Goal: Task Accomplishment & Management: Use online tool/utility

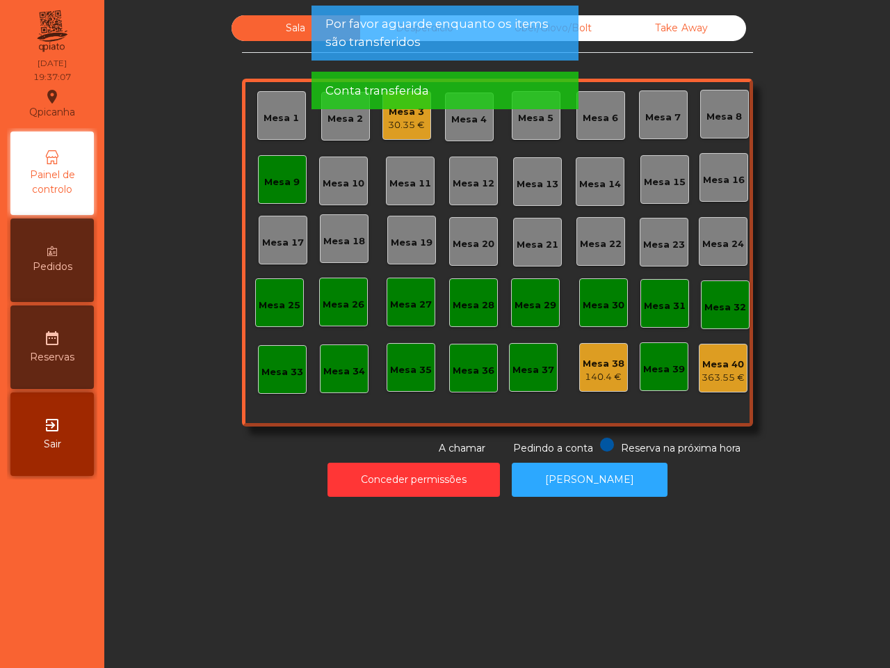
click at [285, 179] on div "Mesa 9" at bounding box center [281, 182] width 35 height 14
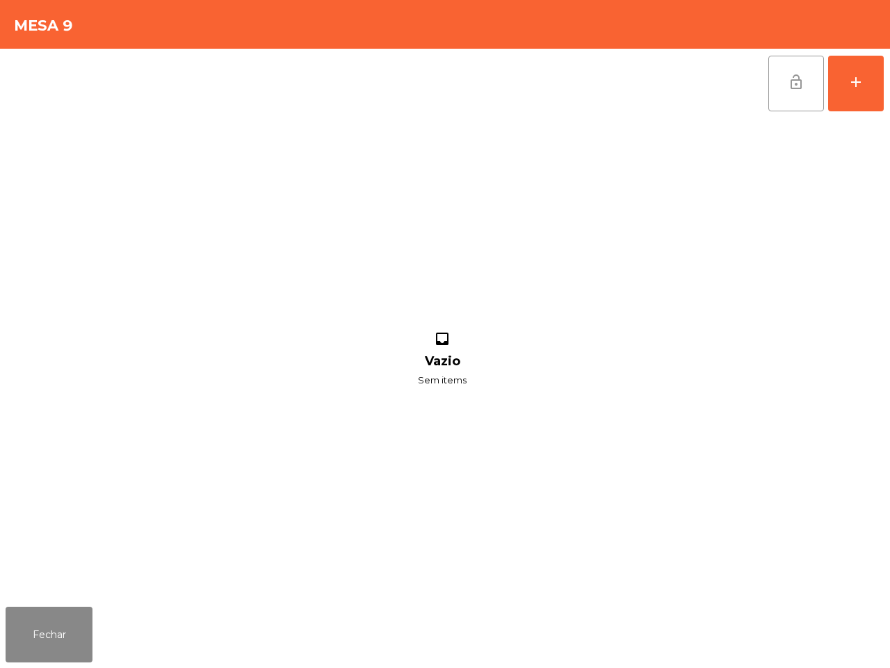
click at [784, 82] on button "lock_open" at bounding box center [796, 84] width 56 height 56
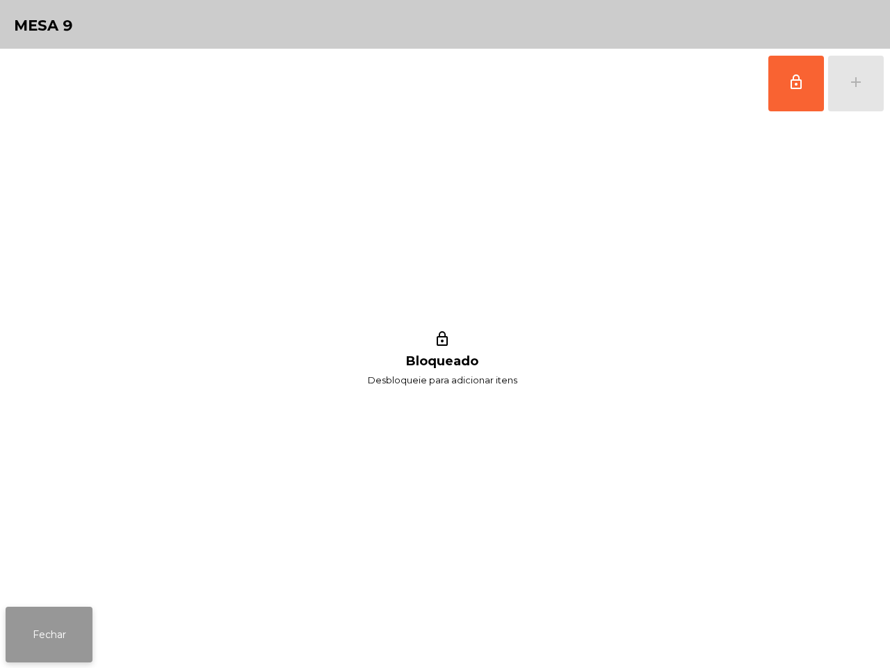
click at [65, 623] on button "Fechar" at bounding box center [49, 634] width 87 height 56
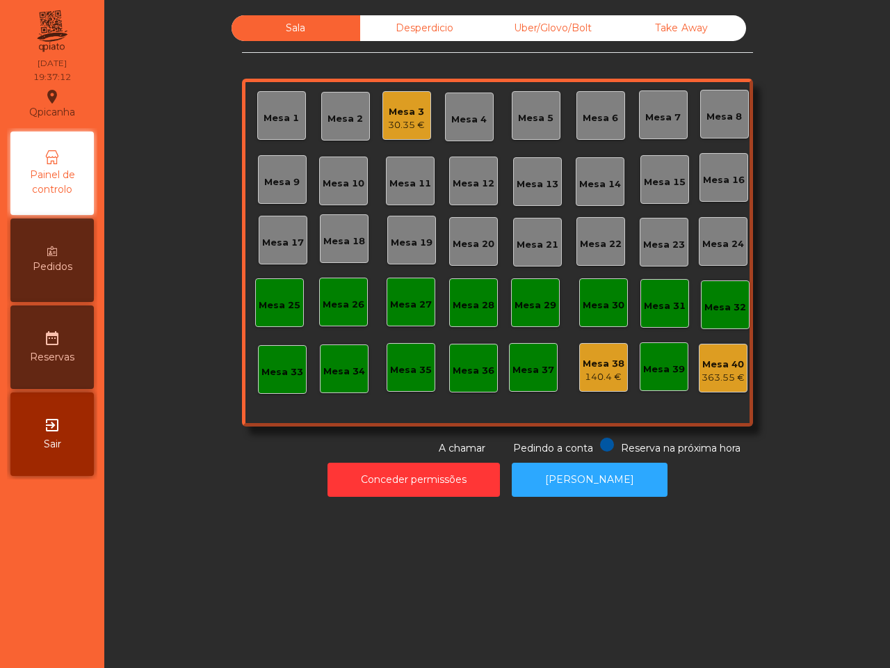
click at [415, 116] on div "Mesa 3" at bounding box center [406, 112] width 37 height 14
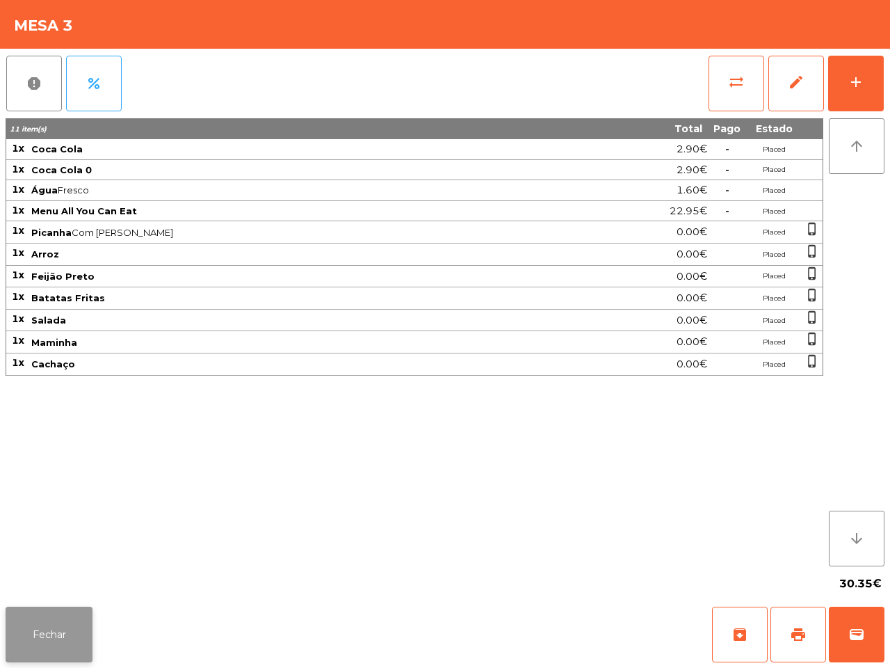
click at [83, 623] on button "Fechar" at bounding box center [49, 634] width 87 height 56
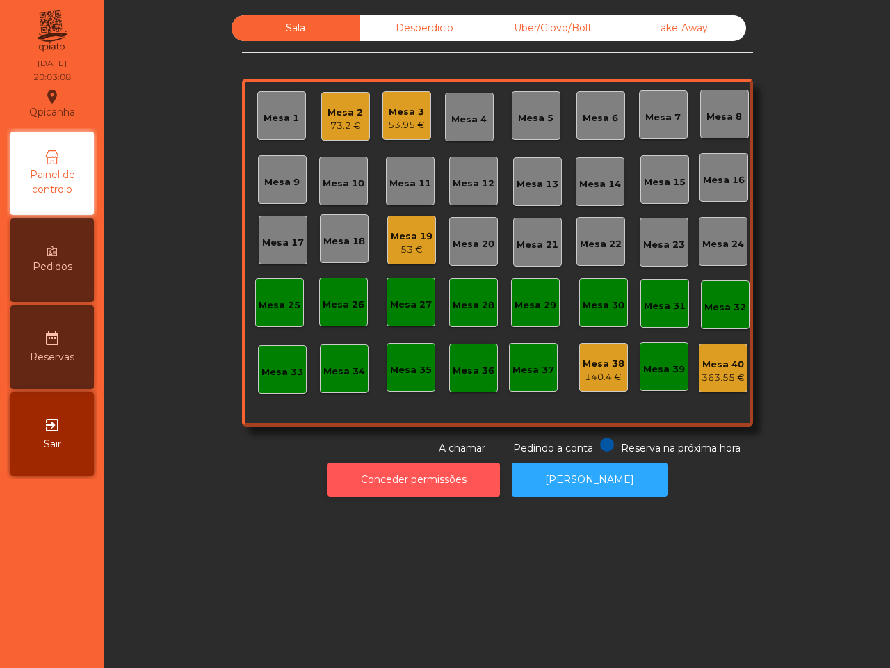
drag, startPoint x: 442, startPoint y: 595, endPoint x: 416, endPoint y: 488, distance: 109.5
click at [432, 567] on div "Sala Desperdicio Uber/Glovo/Bolt Take Away Mesa 1 Mesa 2 73.2 € Mesa 3 53.95 € …" at bounding box center [497, 334] width 786 height 668
click at [338, 119] on div "73.2 €" at bounding box center [345, 126] width 35 height 14
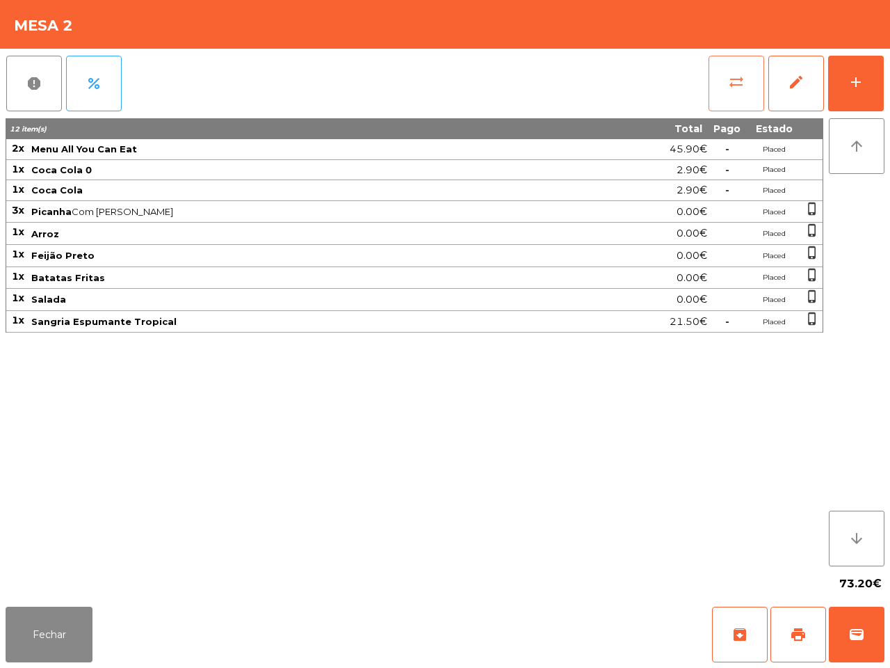
click at [736, 83] on span "sync_alt" at bounding box center [736, 82] width 17 height 17
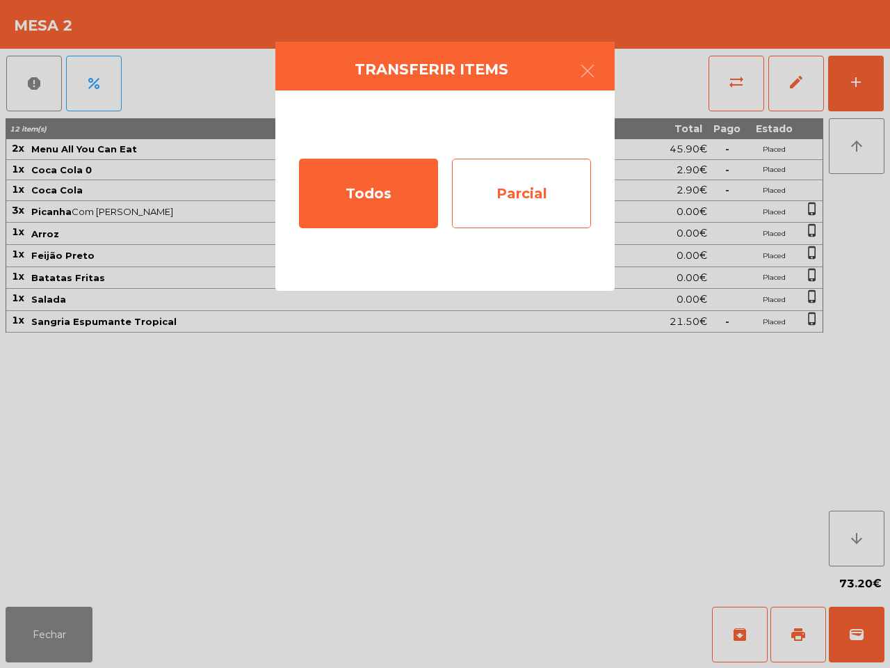
click at [560, 184] on div "Parcial" at bounding box center [521, 194] width 139 height 70
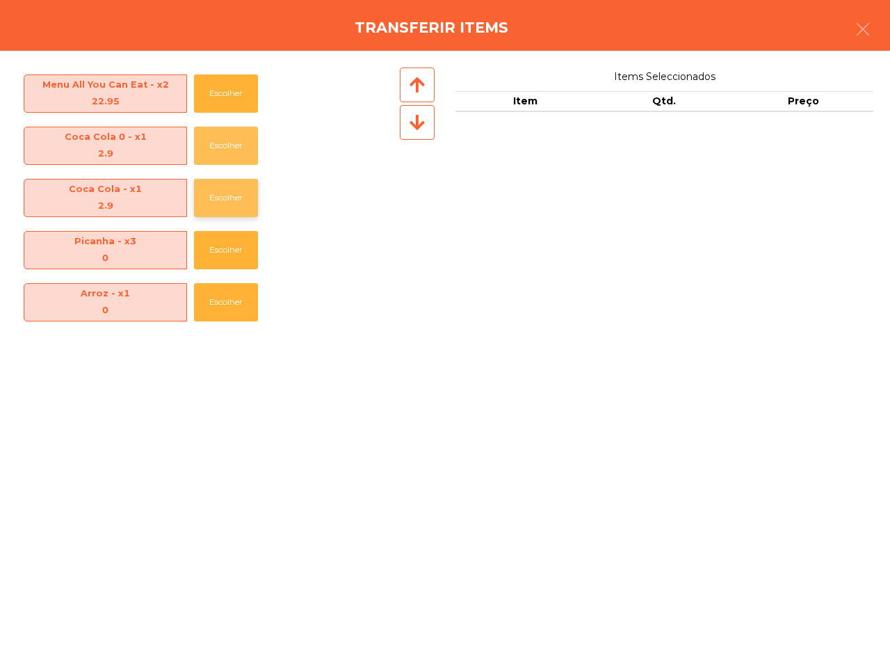
click at [232, 127] on button "Escolher" at bounding box center [226, 146] width 64 height 38
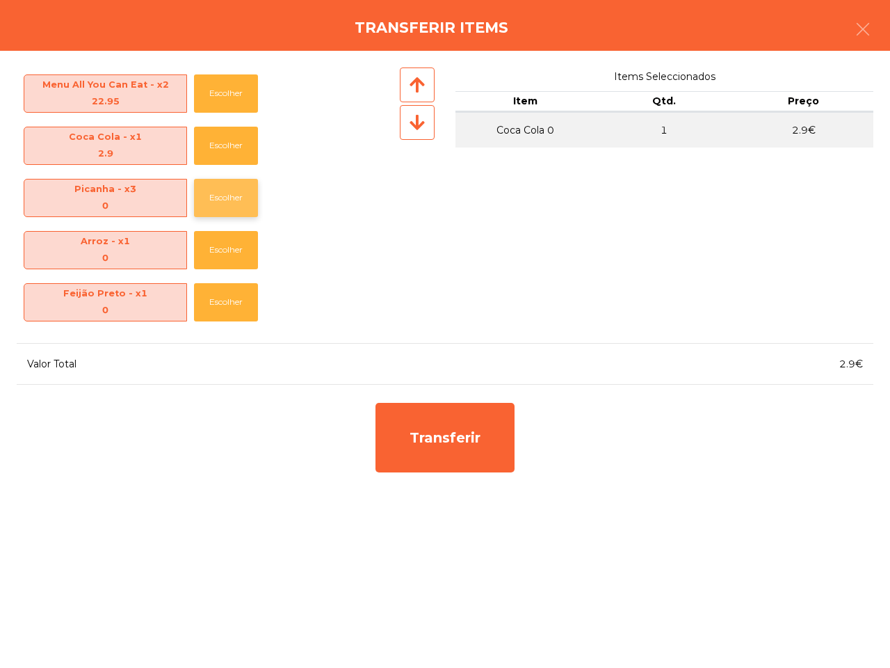
click at [235, 185] on button "Escolher" at bounding box center [226, 198] width 64 height 38
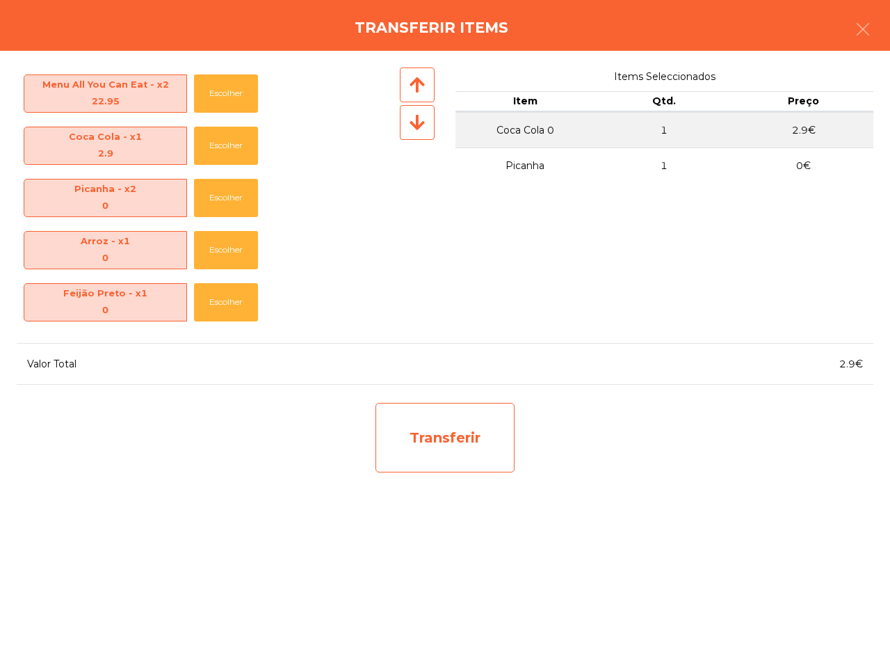
click at [408, 436] on div "Transferir" at bounding box center [445, 438] width 139 height 70
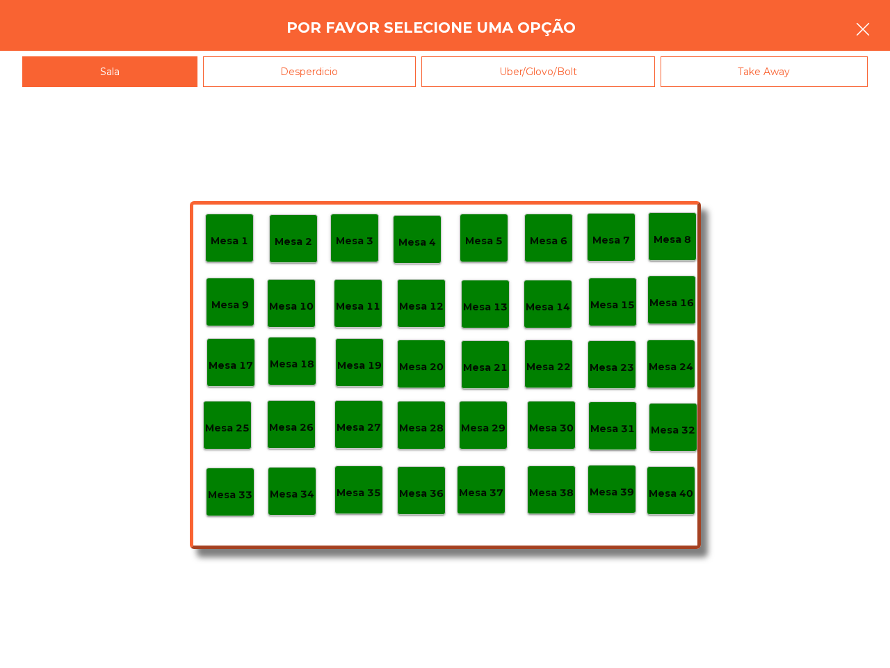
click at [860, 29] on icon "button" at bounding box center [863, 29] width 17 height 17
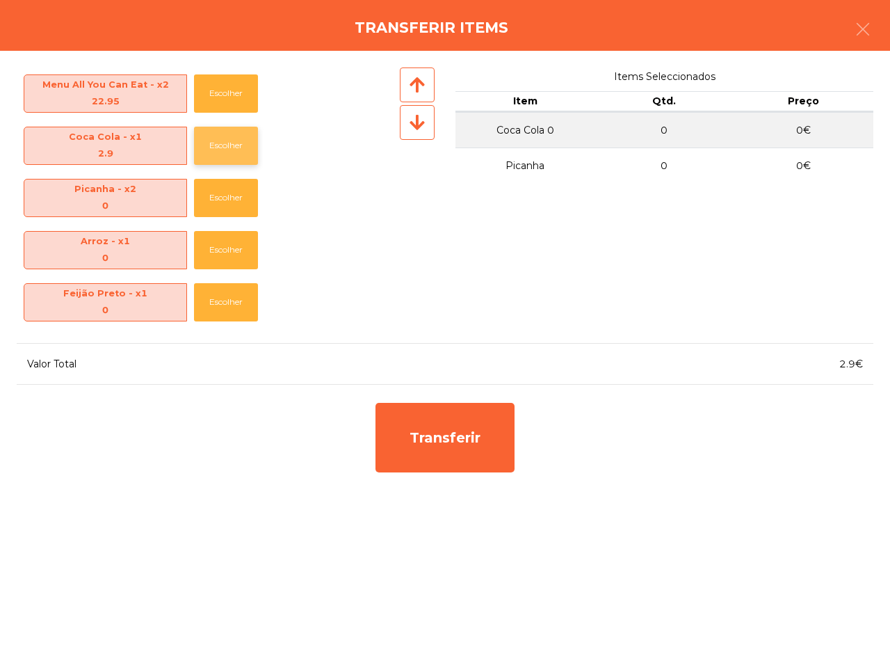
click at [216, 147] on button "Escolher" at bounding box center [226, 146] width 64 height 38
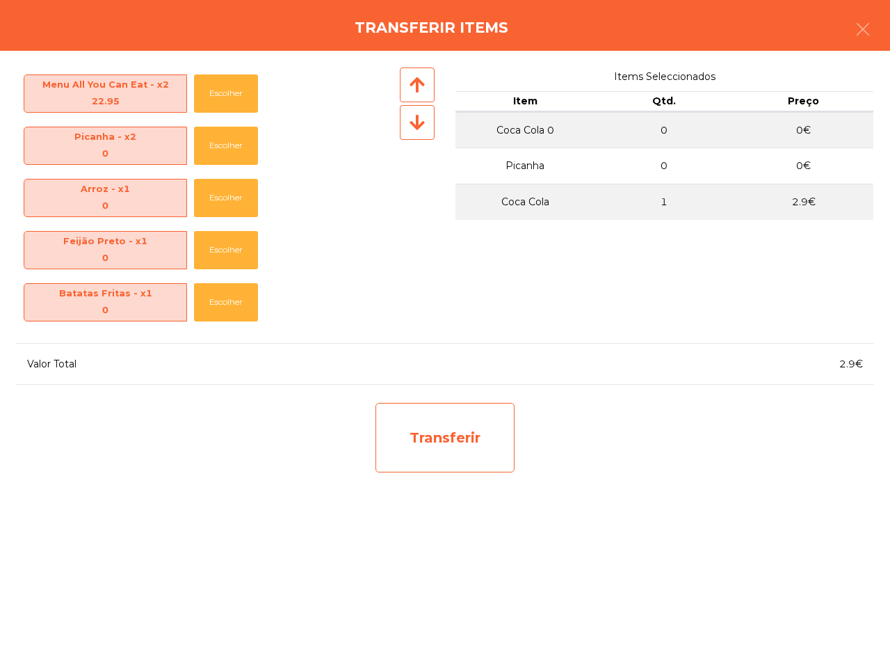
click at [447, 442] on div "Transferir" at bounding box center [445, 438] width 139 height 70
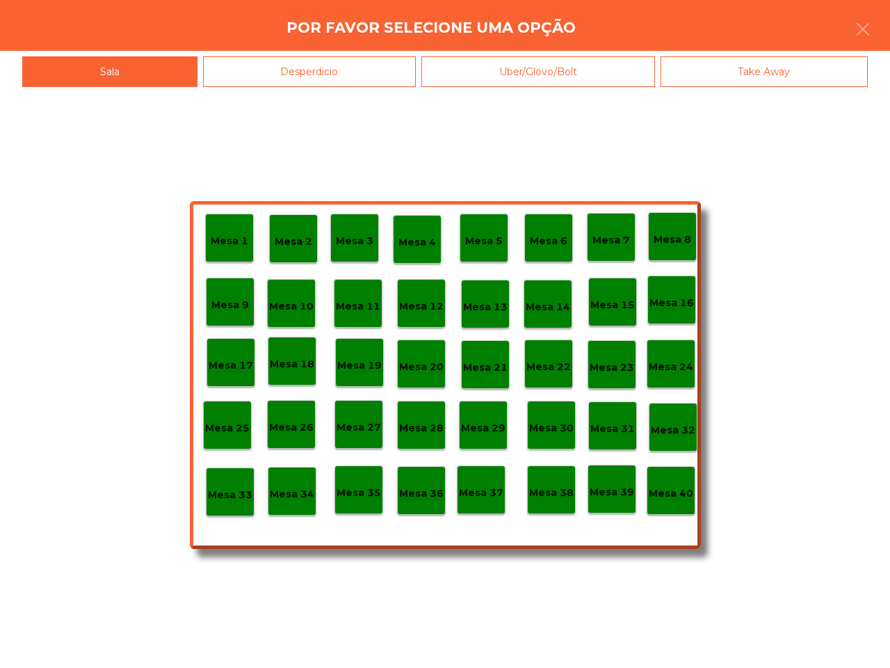
drag, startPoint x: 330, startPoint y: 73, endPoint x: 323, endPoint y: 77, distance: 7.8
click at [330, 72] on div "Desperdicio" at bounding box center [310, 71] width 214 height 31
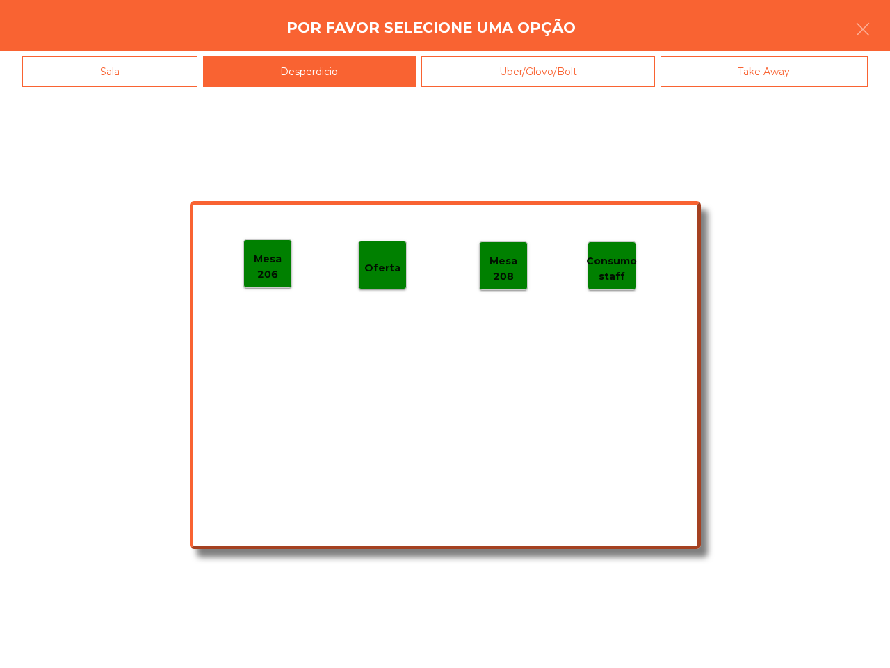
click at [276, 262] on p "Mesa 206" at bounding box center [267, 266] width 47 height 31
